Goal: Task Accomplishment & Management: Use online tool/utility

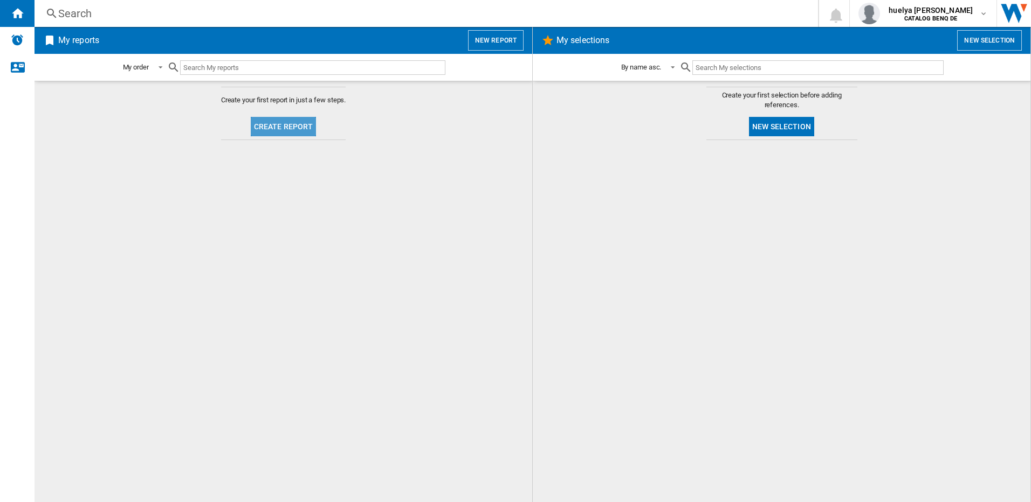
click at [298, 128] on button "Create report" at bounding box center [284, 126] width 66 height 19
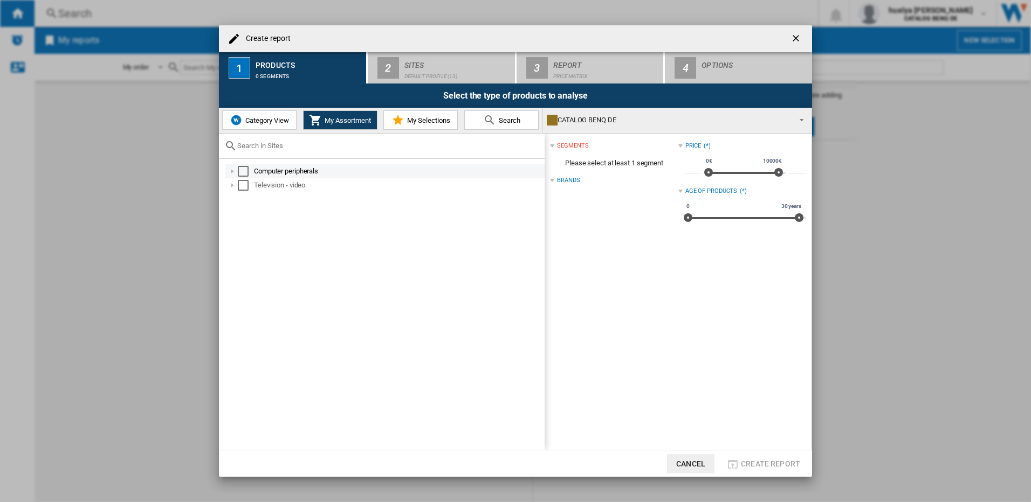
click at [261, 171] on div "Computer peripherals" at bounding box center [398, 171] width 289 height 11
click at [243, 173] on div "Select" at bounding box center [243, 171] width 11 height 11
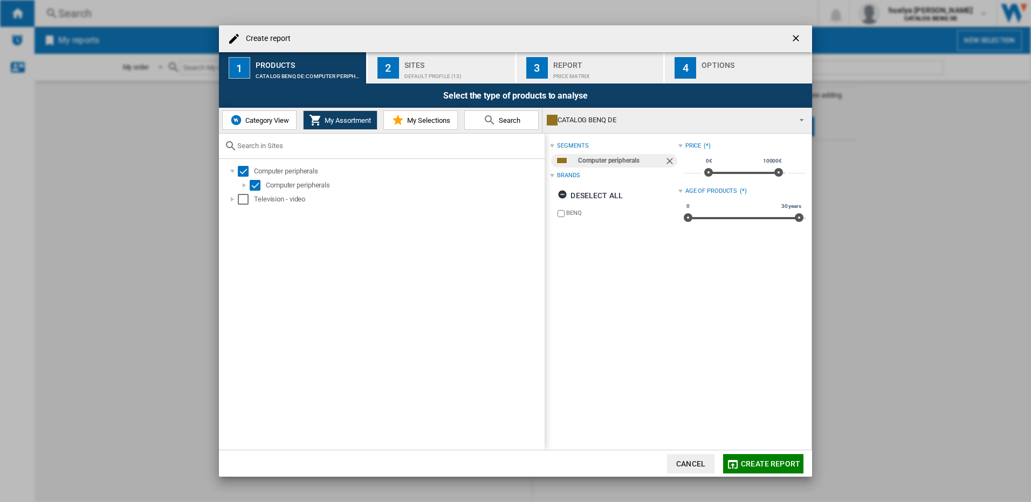
click at [741, 466] on button "Create report" at bounding box center [763, 463] width 80 height 19
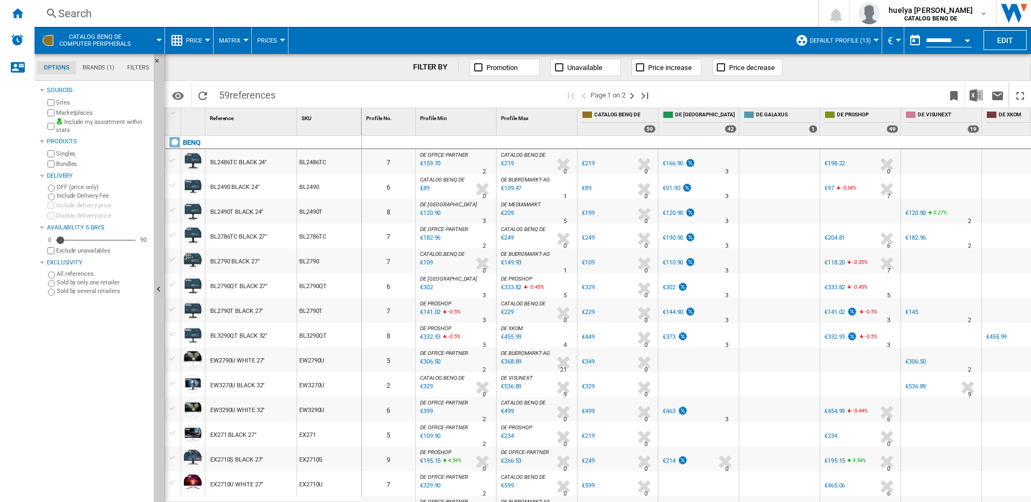
click at [379, 375] on div "2" at bounding box center [388, 385] width 53 height 25
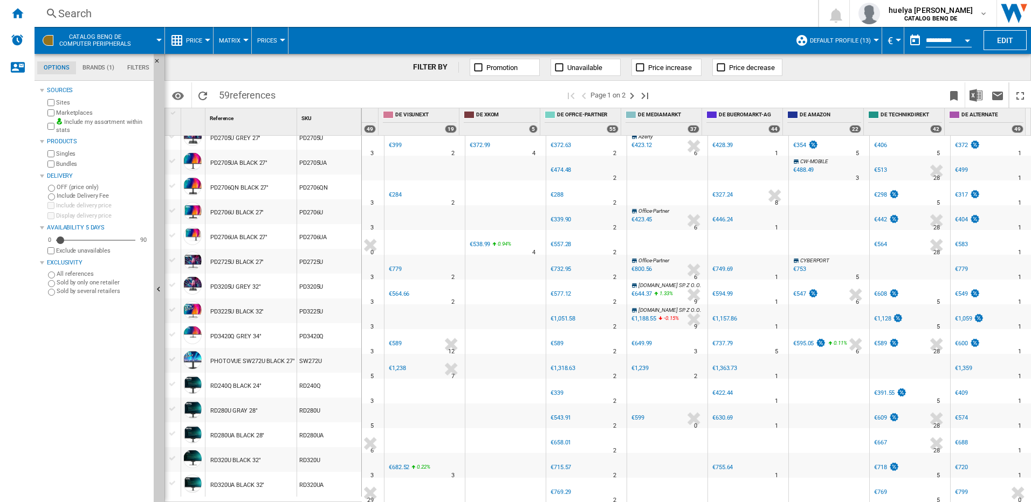
click at [891, 75] on div "FILTER BY Promotion Unavailable Price increase Price decrease" at bounding box center [597, 67] width 866 height 27
click at [197, 39] on span "Price" at bounding box center [194, 40] width 16 height 7
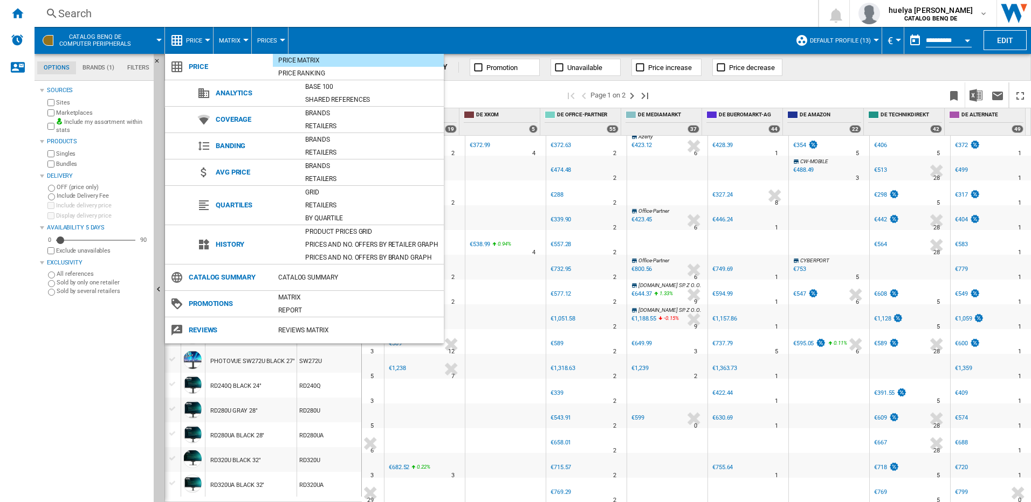
click at [242, 40] on md-backdrop at bounding box center [515, 251] width 1031 height 502
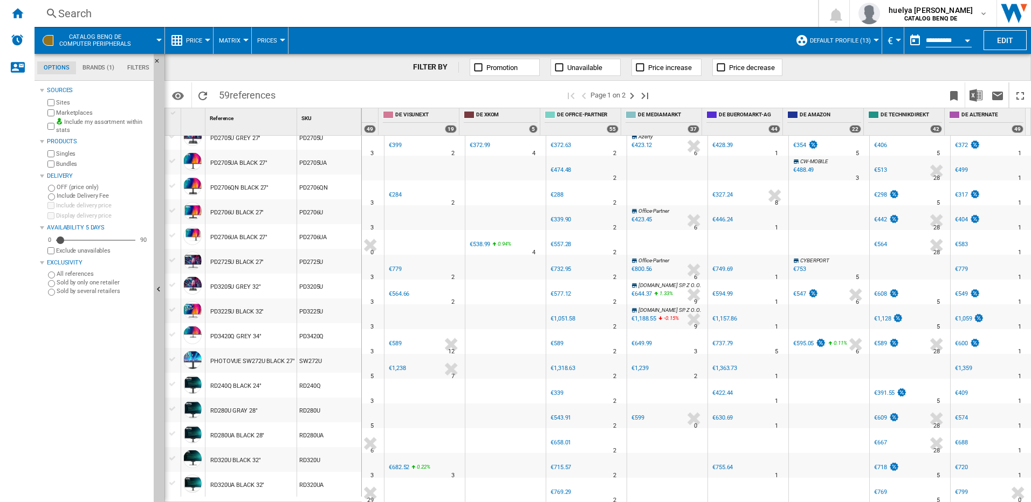
click at [242, 40] on button "Matrix" at bounding box center [232, 40] width 27 height 27
click at [273, 43] on md-backdrop at bounding box center [515, 251] width 1031 height 502
click at [273, 43] on span "Prices" at bounding box center [267, 40] width 20 height 7
click at [192, 42] on md-backdrop at bounding box center [515, 251] width 1031 height 502
click at [161, 36] on md-menu "CATALOG BENQ DE Computer peripherals" at bounding box center [100, 40] width 130 height 27
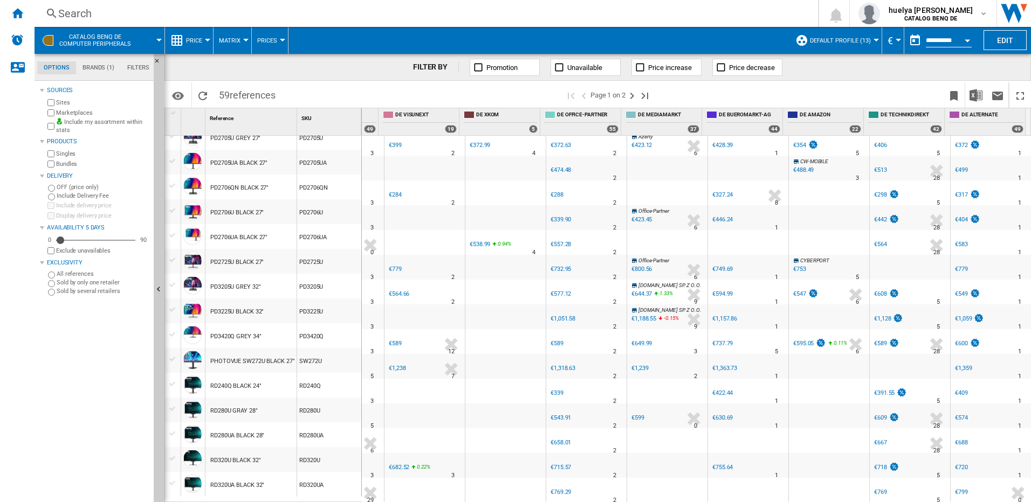
click at [154, 40] on span at bounding box center [152, 40] width 13 height 27
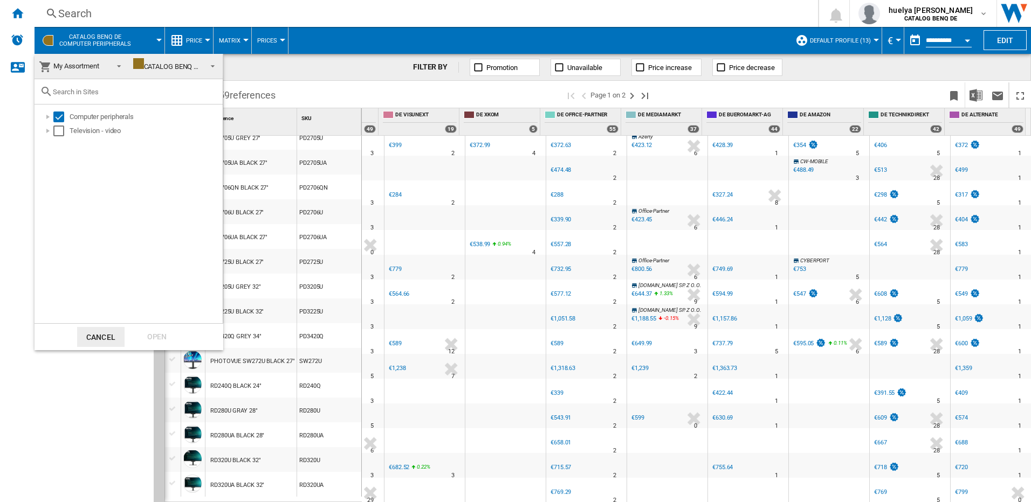
click at [294, 71] on md-backdrop at bounding box center [515, 251] width 1031 height 502
